Goal: Task Accomplishment & Management: Use online tool/utility

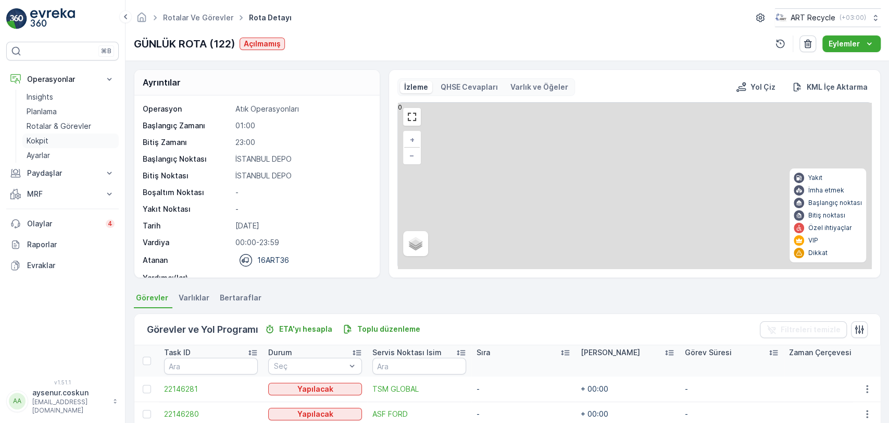
scroll to position [220, 0]
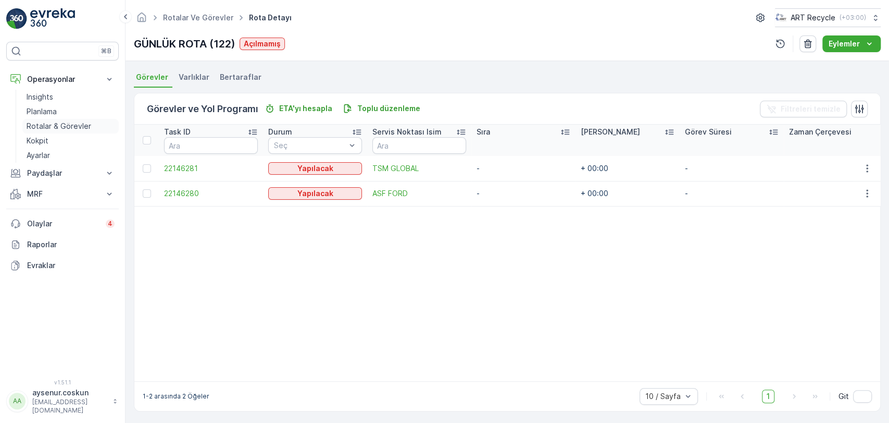
click at [53, 122] on p "Rotalar & Görevler" at bounding box center [59, 126] width 65 height 10
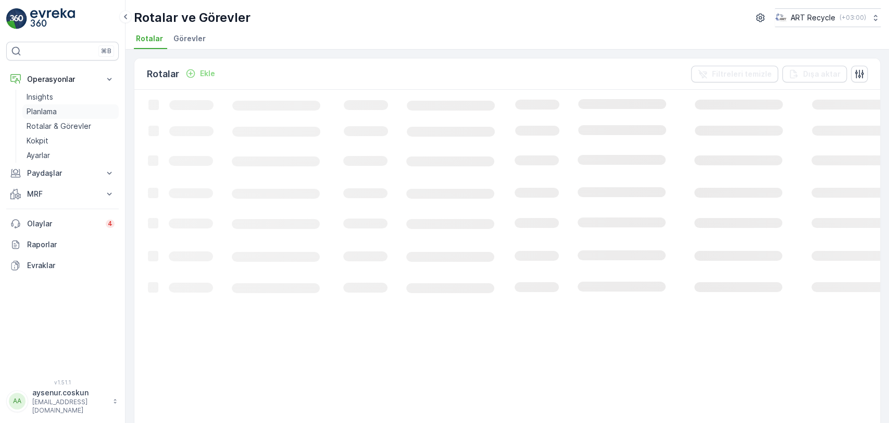
click at [55, 106] on p "Planlama" at bounding box center [42, 111] width 30 height 10
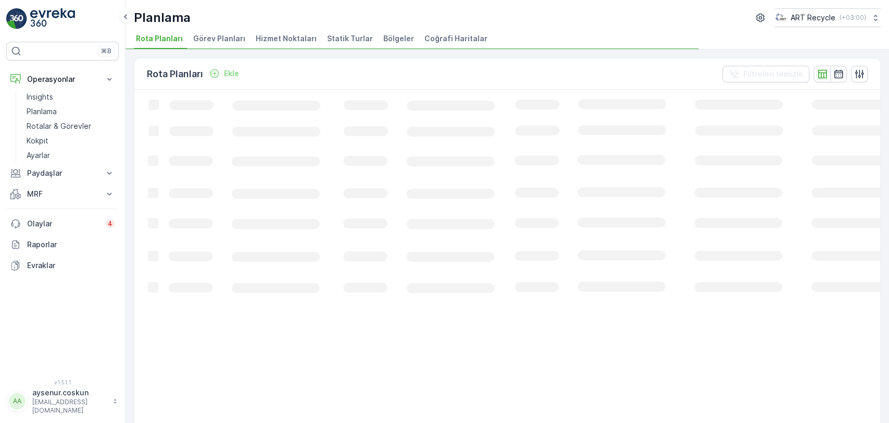
click at [280, 37] on span "Hizmet Noktaları" at bounding box center [286, 38] width 61 height 10
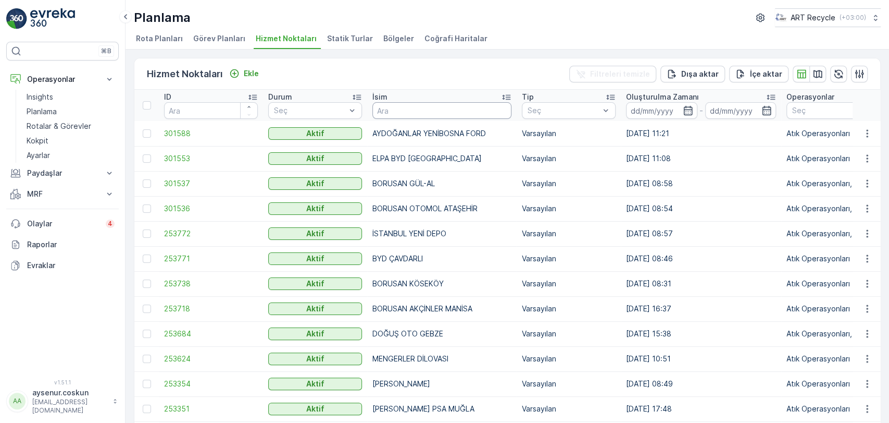
click at [428, 114] on input "text" at bounding box center [442, 110] width 139 height 17
type input "yeşil"
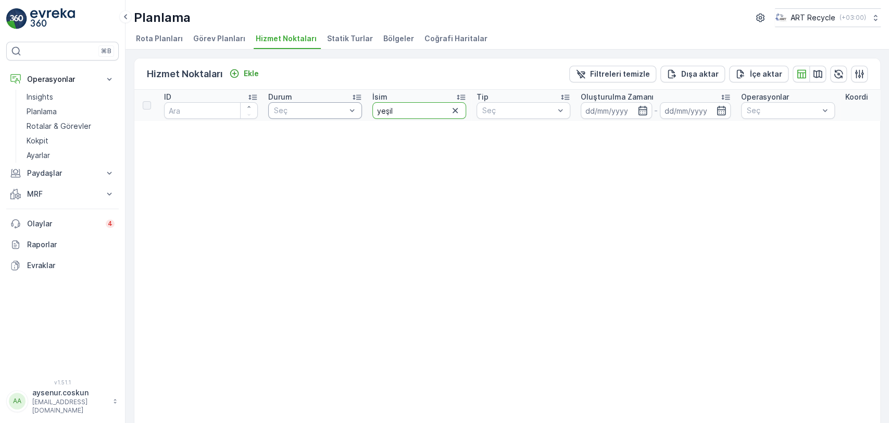
drag, startPoint x: 412, startPoint y: 107, endPoint x: 293, endPoint y: 108, distance: 118.8
type input "YEŞİL BA"
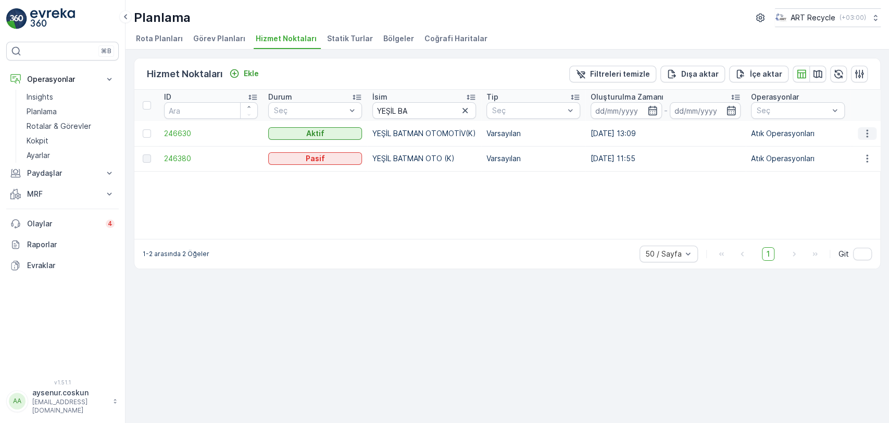
click at [871, 135] on icon "button" at bounding box center [867, 133] width 10 height 10
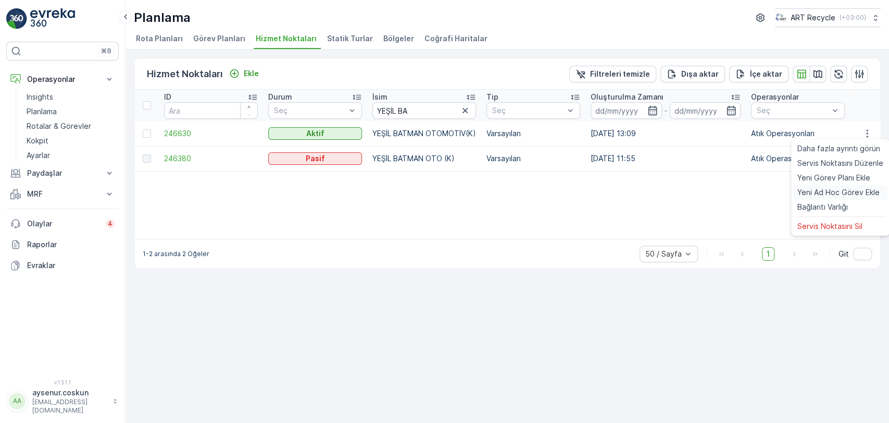
click at [854, 195] on span "Yeni Ad Hoc Görev Ekle" at bounding box center [839, 192] width 82 height 10
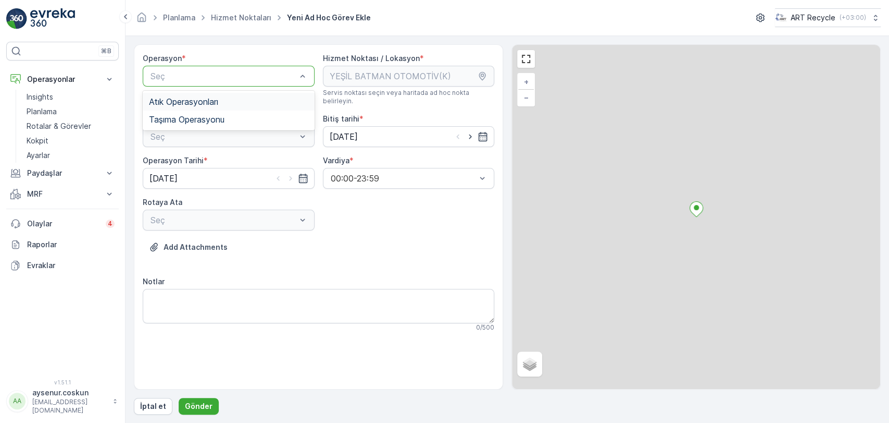
click at [235, 102] on div "Atık Operasyonları" at bounding box center [228, 101] width 159 height 9
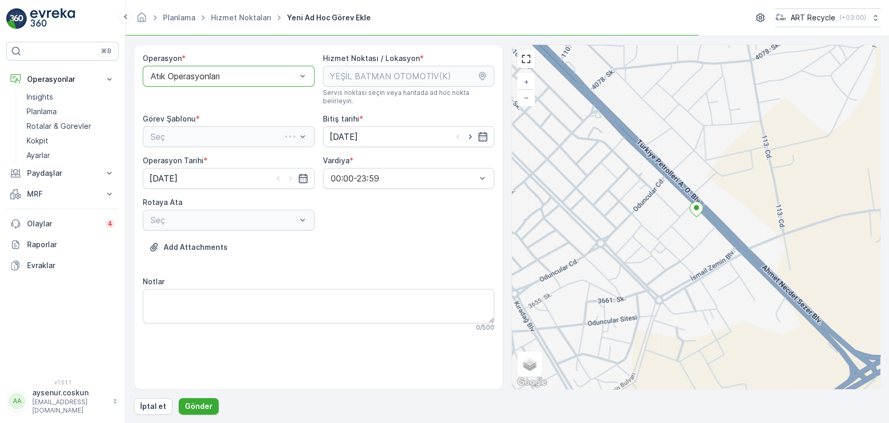
click at [232, 129] on div "Seç" at bounding box center [229, 136] width 172 height 21
click at [222, 153] on div "Atık Toplama" at bounding box center [229, 162] width 172 height 18
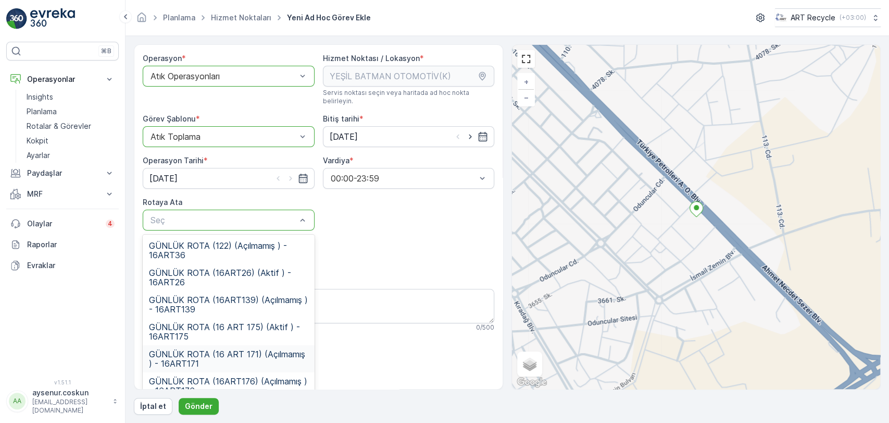
click at [227, 351] on span "GÜNLÜK ROTA (16 ART 171) (Açılmamış ) - 16ART171" at bounding box center [228, 358] width 159 height 19
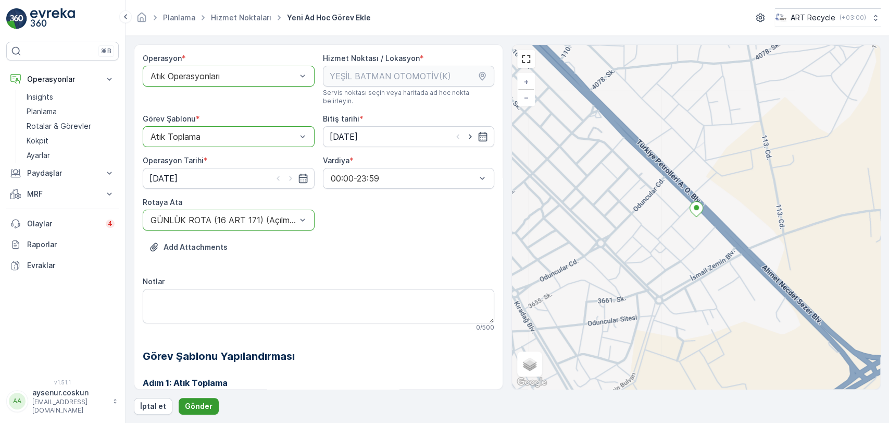
click at [196, 406] on p "Gönder" at bounding box center [199, 406] width 28 height 10
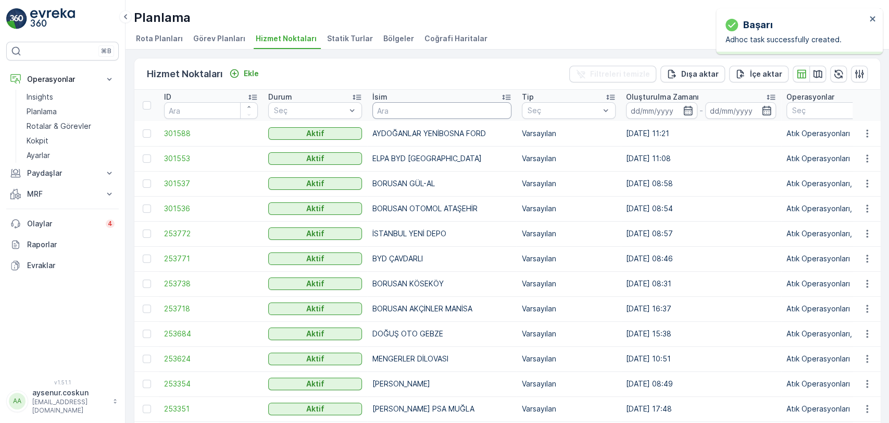
click at [395, 106] on input "text" at bounding box center [442, 110] width 139 height 17
type input "OĞUZCAN"
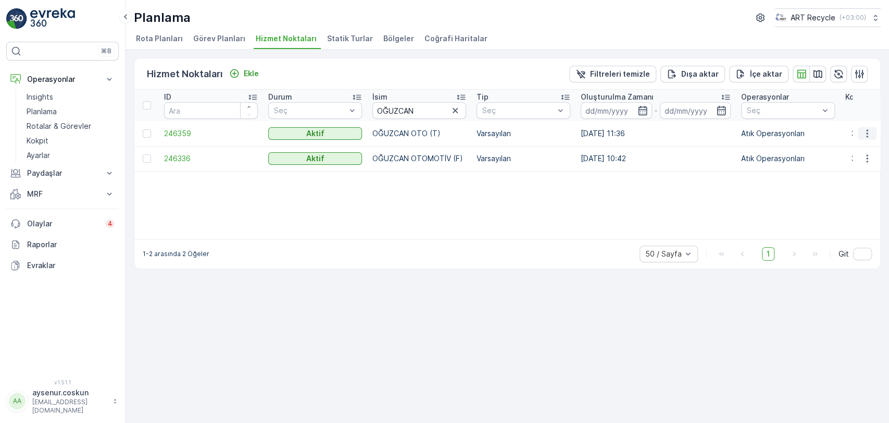
click at [868, 134] on icon "button" at bounding box center [867, 133] width 10 height 10
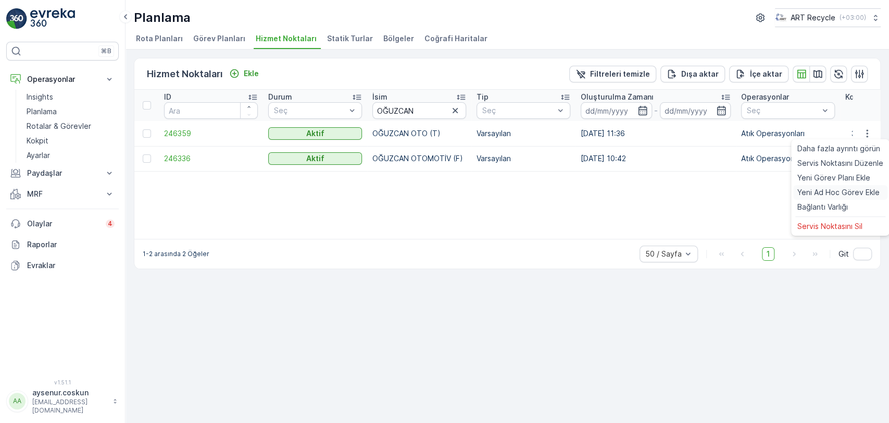
click at [854, 192] on span "Yeni Ad Hoc Görev Ekle" at bounding box center [839, 192] width 82 height 10
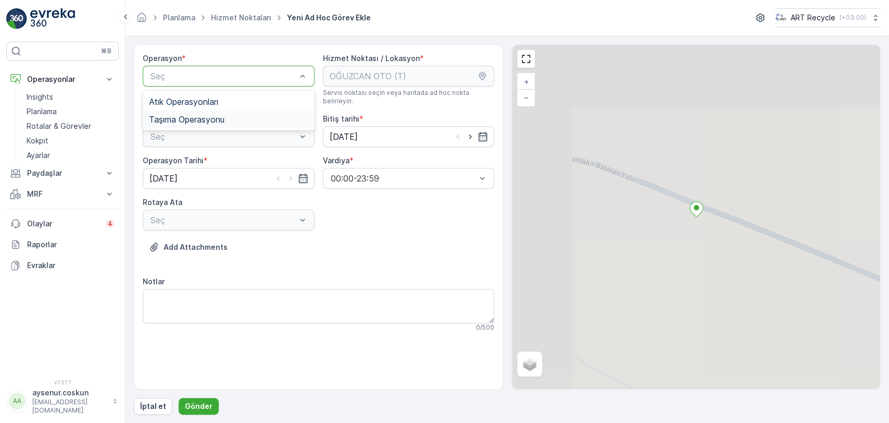
click at [206, 109] on div "Atık Operasyonları" at bounding box center [229, 102] width 172 height 18
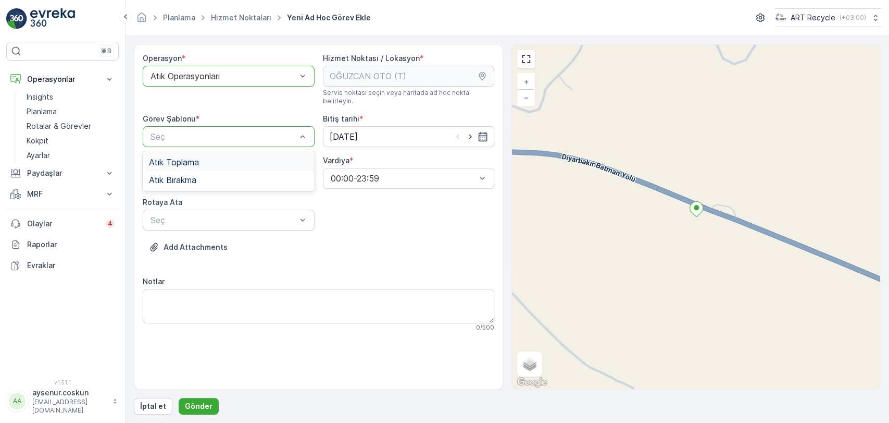
click at [208, 157] on div "Atık Toplama" at bounding box center [228, 161] width 159 height 9
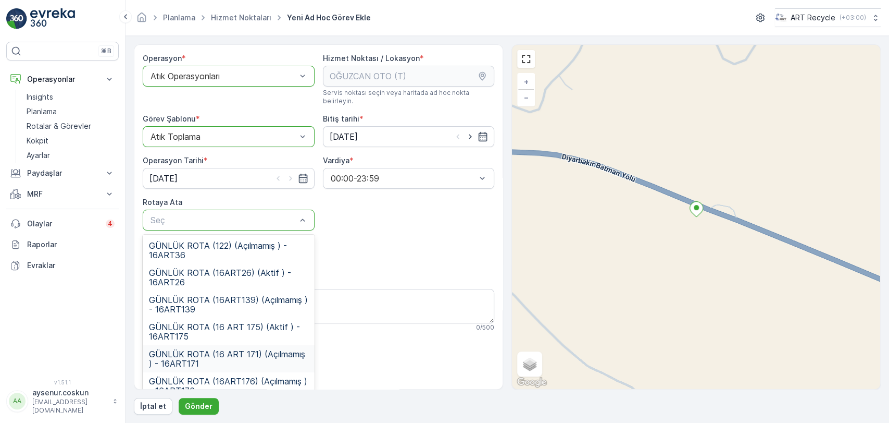
click at [234, 352] on span "GÜNLÜK ROTA (16 ART 171) (Açılmamış ) - 16ART171" at bounding box center [228, 358] width 159 height 19
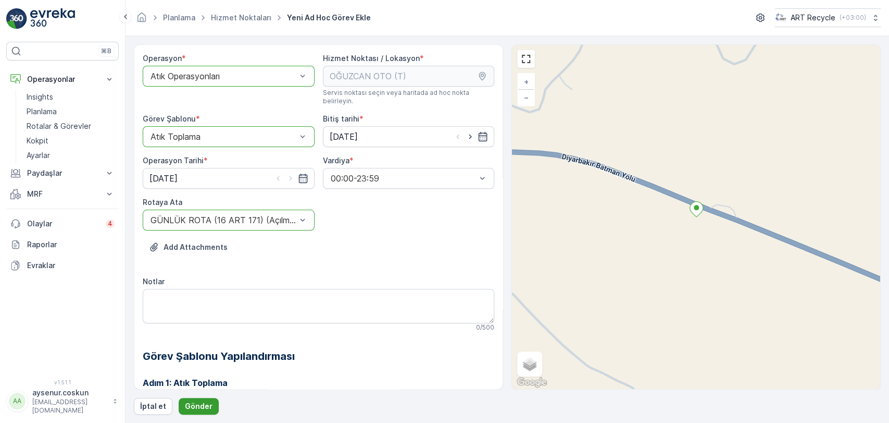
click at [202, 405] on p "Gönder" at bounding box center [199, 406] width 28 height 10
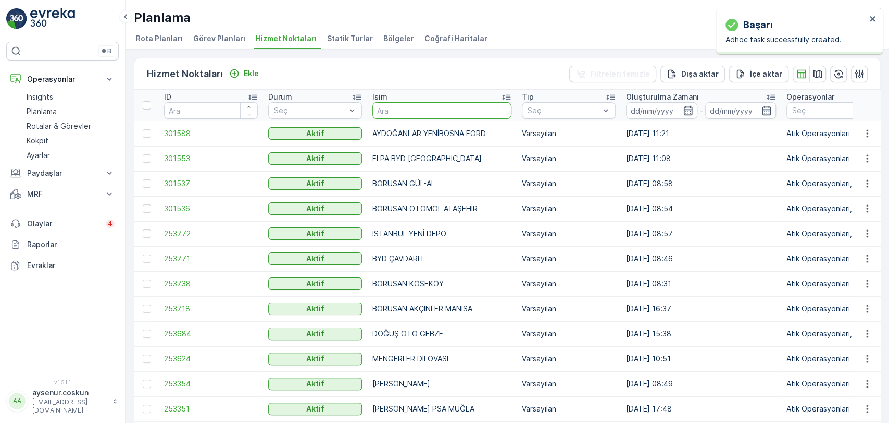
click at [440, 108] on input "text" at bounding box center [442, 110] width 139 height 17
type input "OĞUZCAN"
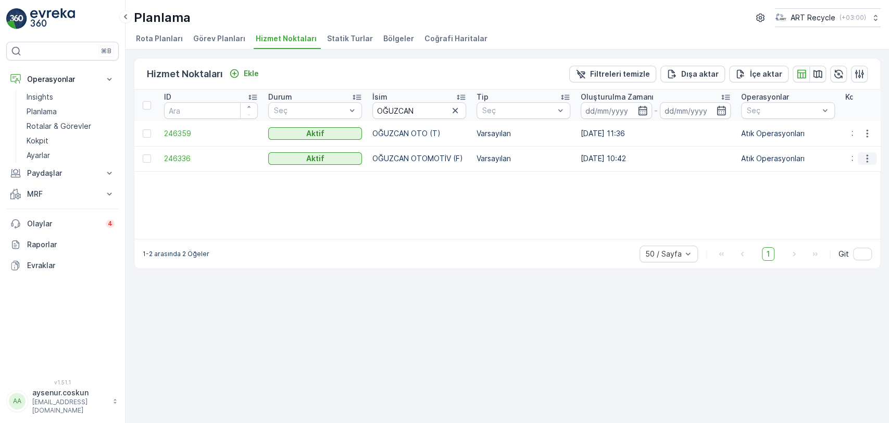
click at [866, 162] on icon "button" at bounding box center [867, 158] width 10 height 10
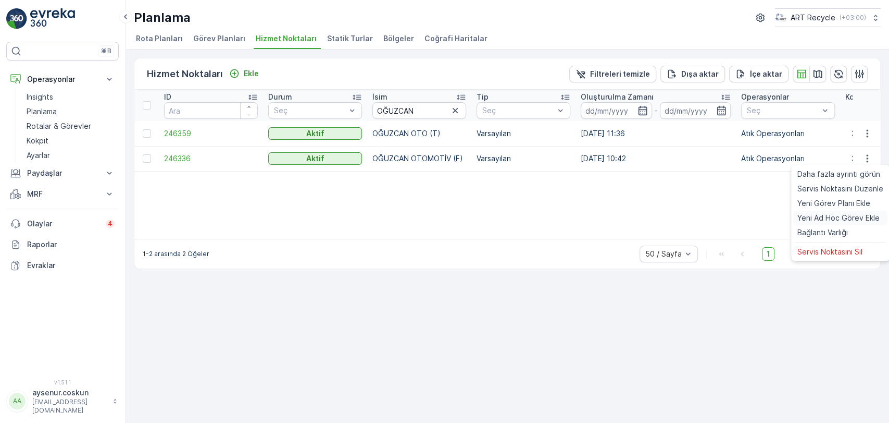
click at [843, 214] on span "Yeni Ad Hoc Görev Ekle" at bounding box center [839, 218] width 82 height 10
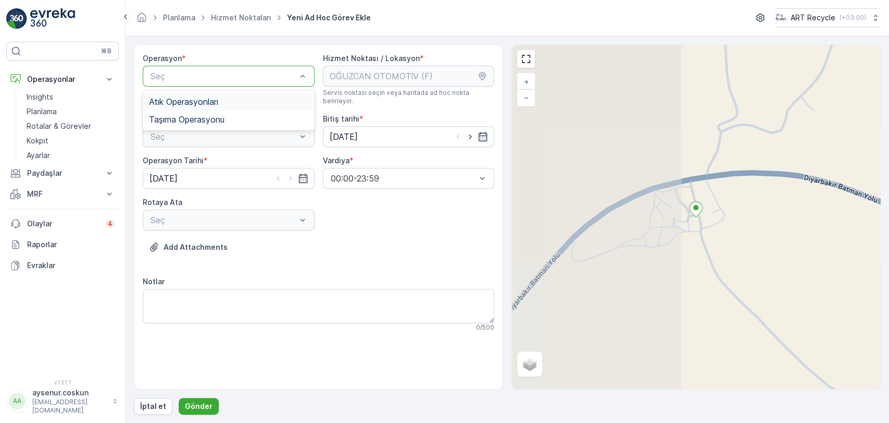
click at [192, 95] on div "Atık Operasyonları" at bounding box center [229, 102] width 172 height 18
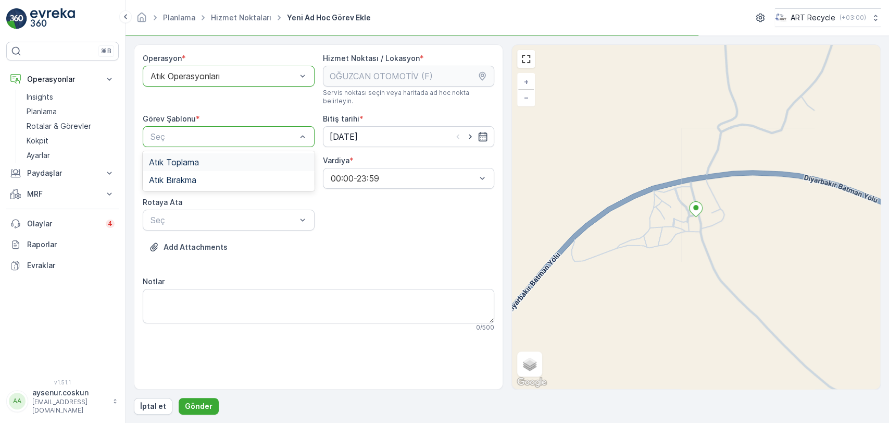
click at [191, 157] on span "Atık Toplama" at bounding box center [174, 161] width 50 height 9
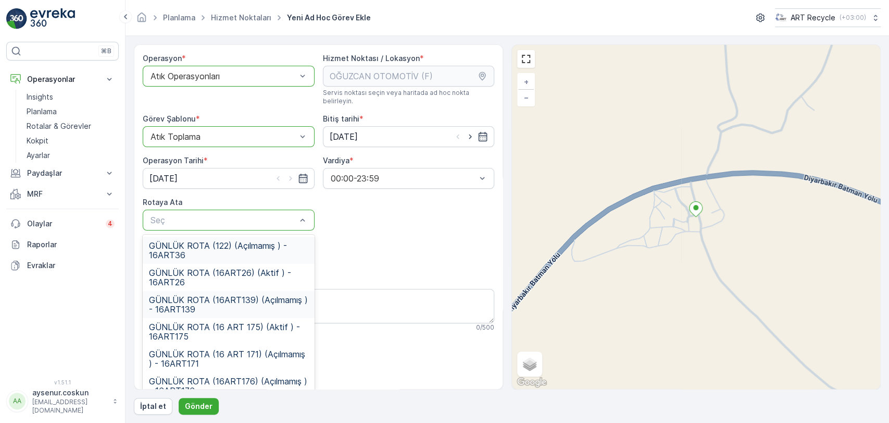
drag, startPoint x: 218, startPoint y: 209, endPoint x: 230, endPoint y: 282, distance: 74.4
click at [249, 349] on span "GÜNLÜK ROTA (16 ART 171) (Açılmamış ) - 16ART171" at bounding box center [228, 358] width 159 height 19
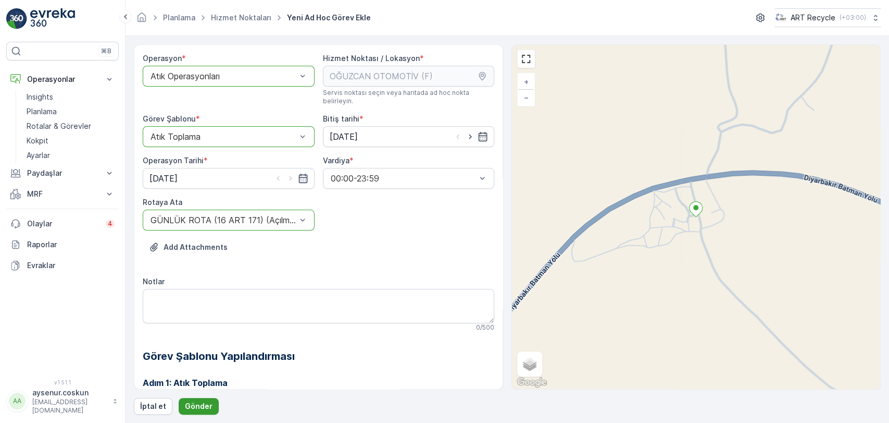
click at [195, 406] on p "Gönder" at bounding box center [199, 406] width 28 height 10
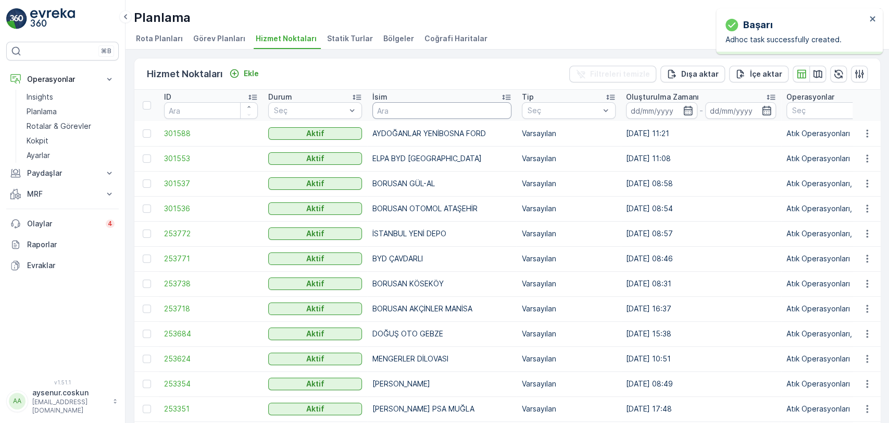
click at [400, 113] on input "text" at bounding box center [442, 110] width 139 height 17
type input "VEYSİ"
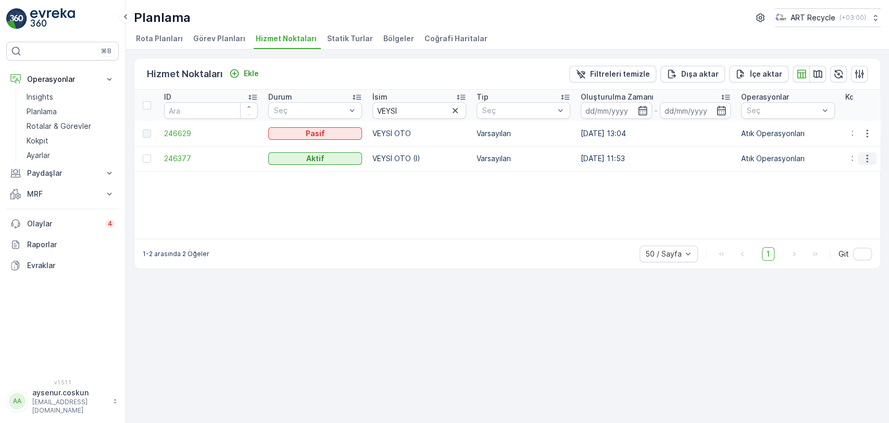
click at [874, 158] on button "button" at bounding box center [867, 158] width 19 height 13
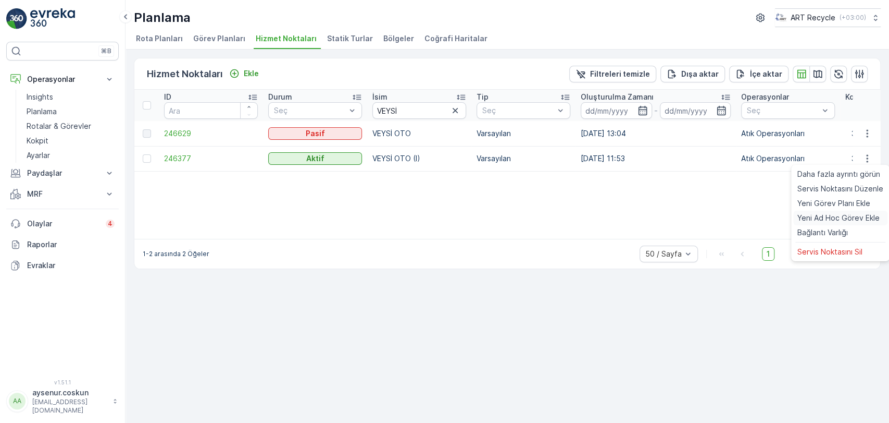
click at [866, 213] on span "Yeni Ad Hoc Görev Ekle" at bounding box center [839, 218] width 82 height 10
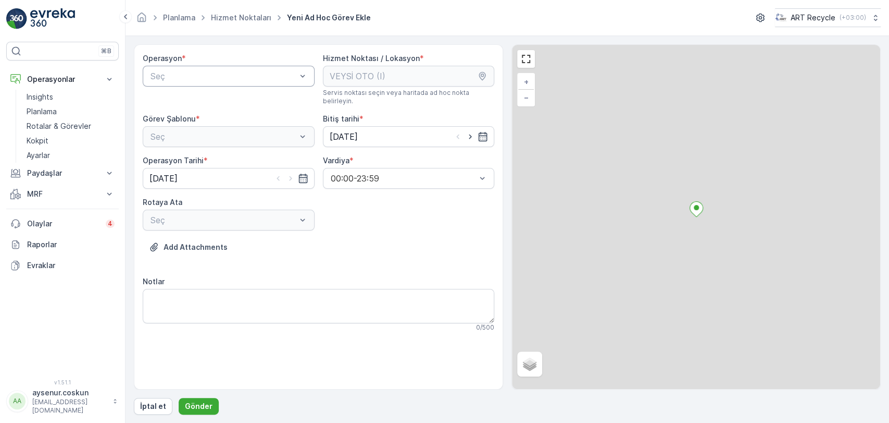
click at [221, 66] on div "Seç" at bounding box center [229, 76] width 172 height 21
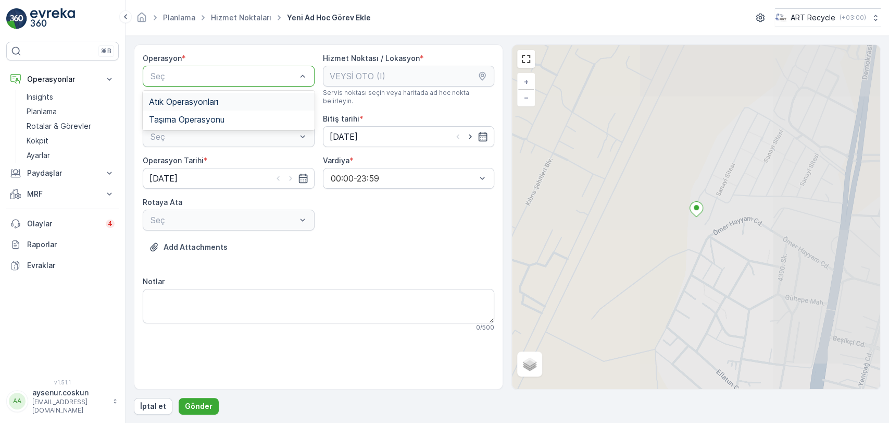
click at [215, 101] on span "Atık Operasyonları" at bounding box center [183, 101] width 69 height 9
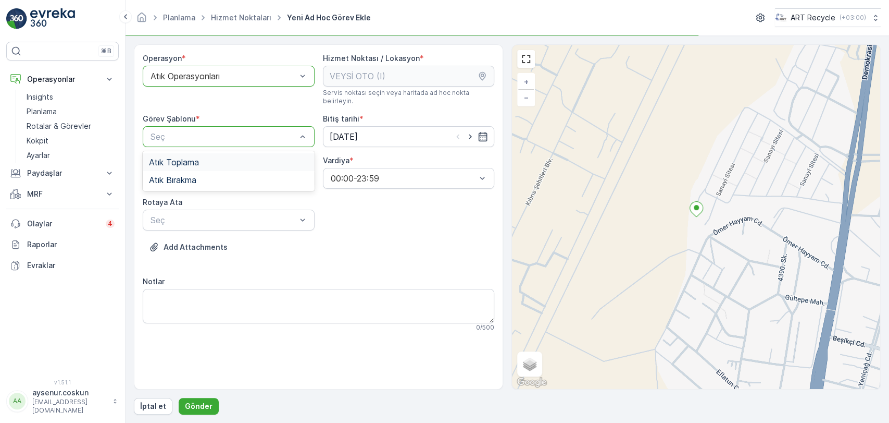
click at [217, 157] on div "Atık Toplama" at bounding box center [228, 161] width 159 height 9
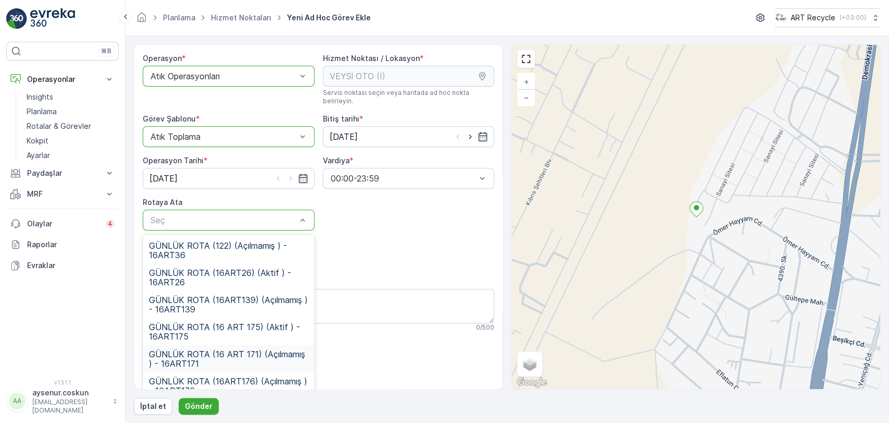
click at [272, 353] on span "GÜNLÜK ROTA (16 ART 171) (Açılmamış ) - 16ART171" at bounding box center [228, 358] width 159 height 19
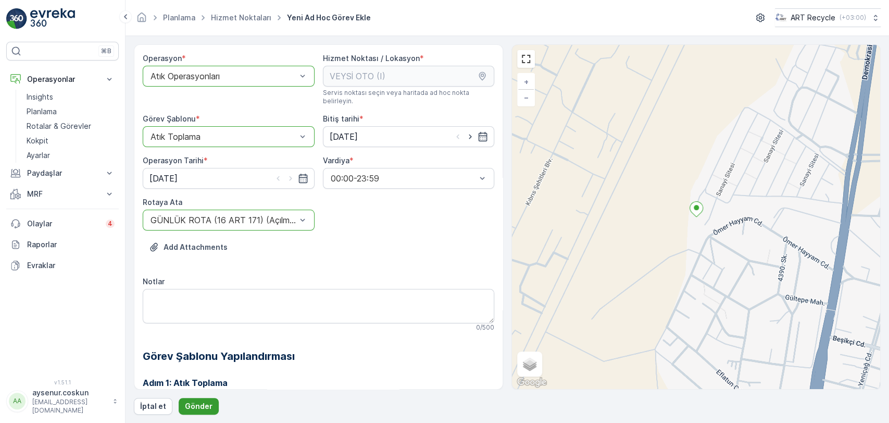
click at [204, 405] on p "Gönder" at bounding box center [199, 406] width 28 height 10
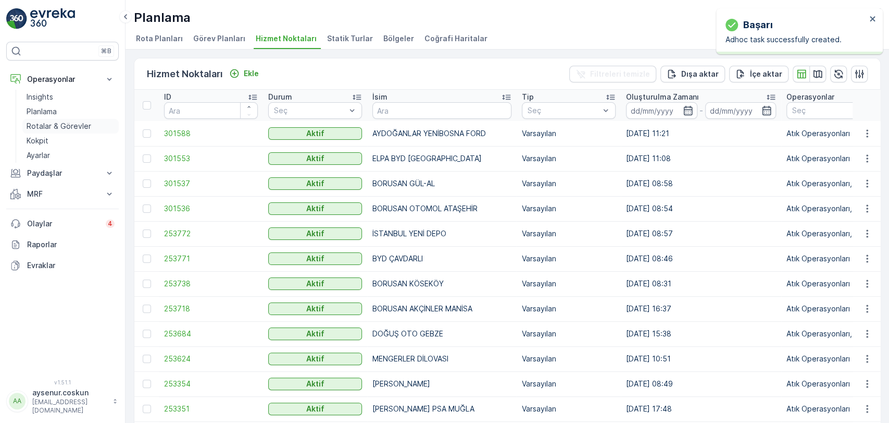
click at [80, 125] on p "Rotalar & Görevler" at bounding box center [59, 126] width 65 height 10
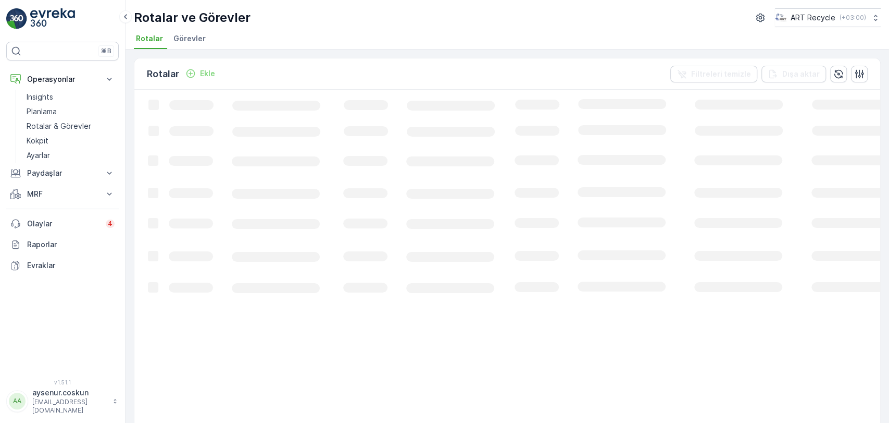
click at [194, 40] on span "Görevler" at bounding box center [190, 38] width 32 height 10
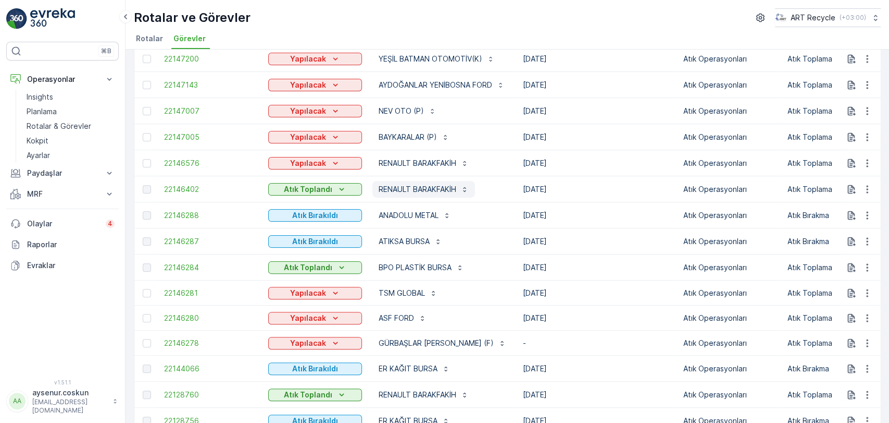
scroll to position [289, 0]
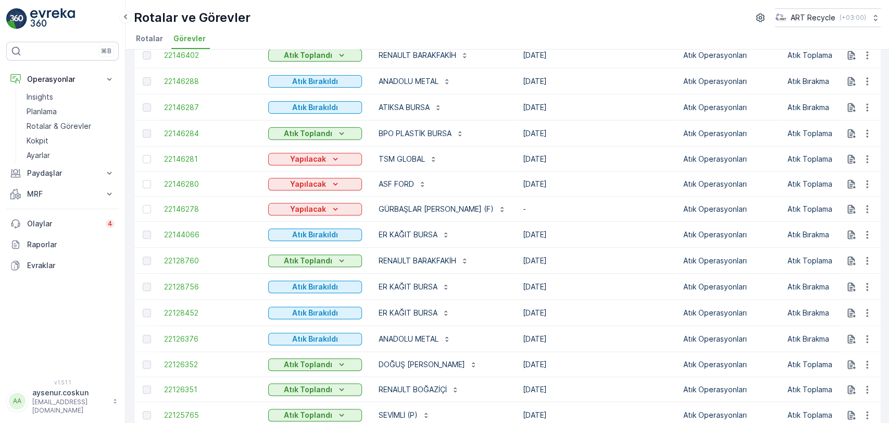
click at [63, 23] on img at bounding box center [52, 18] width 45 height 21
